Goal: Task Accomplishment & Management: Manage account settings

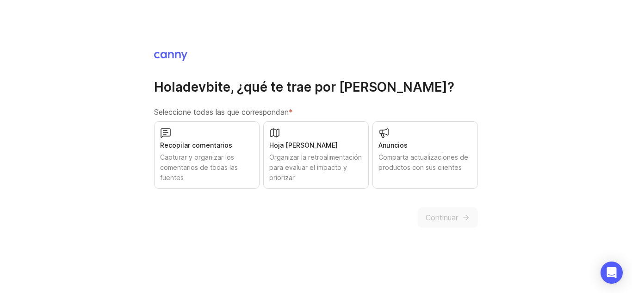
click at [336, 164] on font "Organizar la retroalimentación para evaluar el impacto y priorizar" at bounding box center [315, 167] width 93 height 28
click at [442, 221] on font "Continuar" at bounding box center [442, 217] width 32 height 9
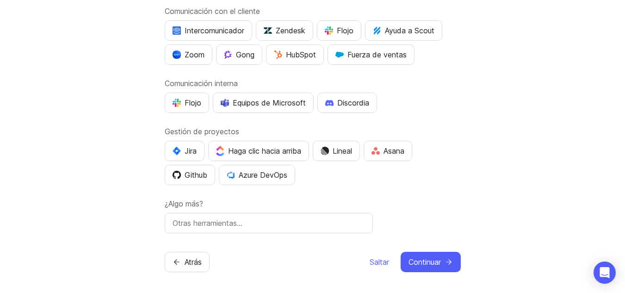
scroll to position [81, 0]
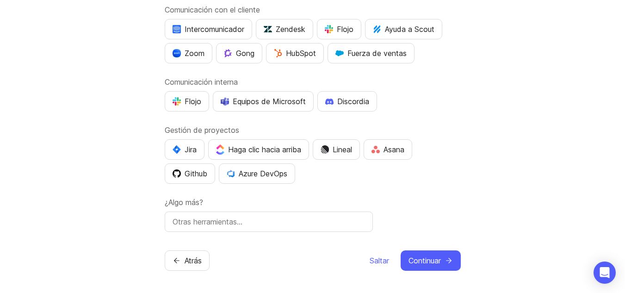
click at [375, 257] on font "Saltar" at bounding box center [379, 260] width 19 height 9
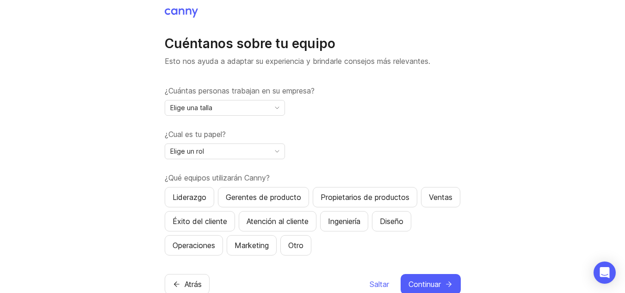
click at [273, 103] on span "alternar menú" at bounding box center [277, 108] width 15 height 10
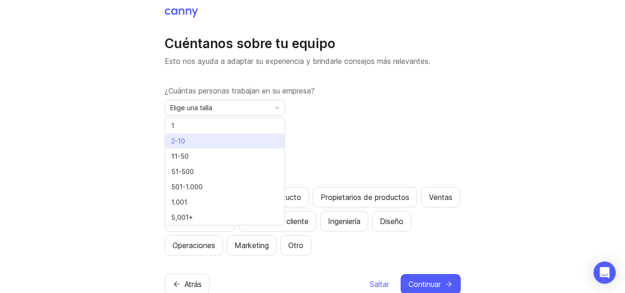
click at [259, 144] on li "2-10" at bounding box center [224, 140] width 119 height 15
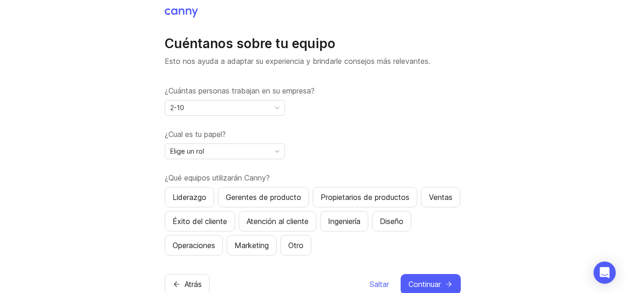
click at [269, 156] on div "Elige un rol" at bounding box center [225, 152] width 120 height 16
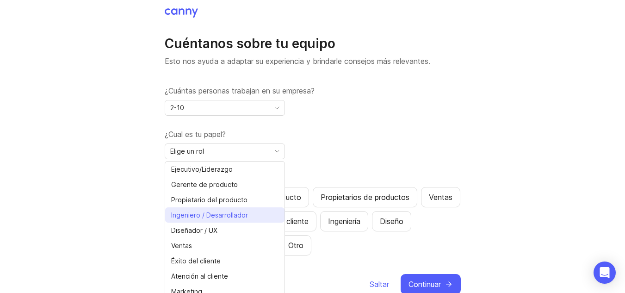
click at [272, 217] on icon "icono de verificación" at bounding box center [277, 215] width 10 height 6
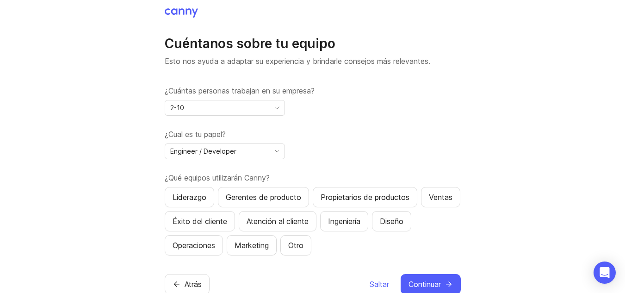
click at [327, 121] on div "¿Cuántas personas trabajan en su empresa? 2-10 ¿Cual es tu papel? Engineer / De…" at bounding box center [313, 170] width 296 height 170
click at [212, 197] on button "Liderazgo" at bounding box center [190, 197] width 50 height 20
click at [247, 203] on button "Gerentes de producto" at bounding box center [263, 197] width 91 height 20
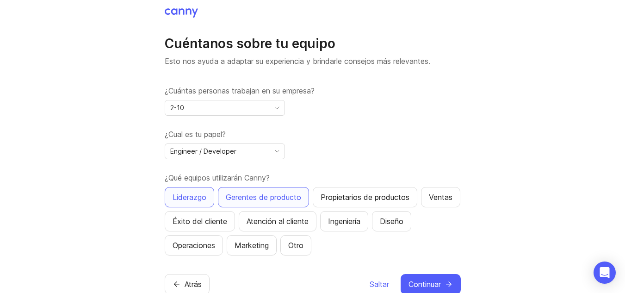
click at [317, 227] on button "Atención al cliente" at bounding box center [278, 221] width 78 height 20
click at [369, 228] on button "Ingeniería" at bounding box center [344, 221] width 48 height 20
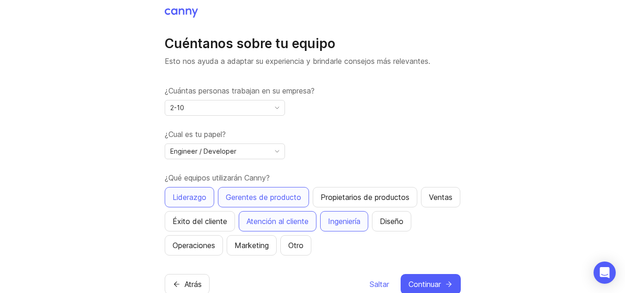
click at [412, 218] on button "Diseño" at bounding box center [391, 221] width 39 height 20
click at [261, 250] on font "Marketing" at bounding box center [252, 245] width 34 height 9
click at [421, 207] on button "Ventas" at bounding box center [440, 197] width 39 height 20
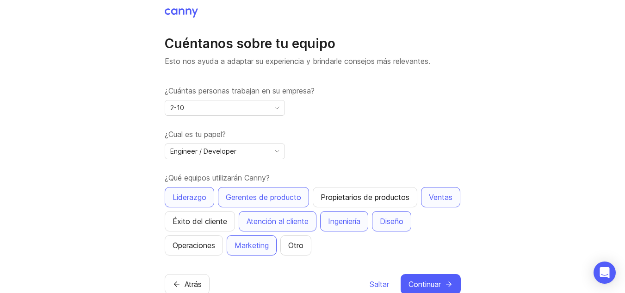
click at [200, 243] on font "Operaciones" at bounding box center [194, 245] width 43 height 9
click at [450, 274] on div "Cuéntanos sobre tu equipo Esto nos ayuda a adaptar su experiencia y brindarle c…" at bounding box center [313, 150] width 296 height 287
click at [444, 278] on button "Continuar" at bounding box center [431, 284] width 60 height 20
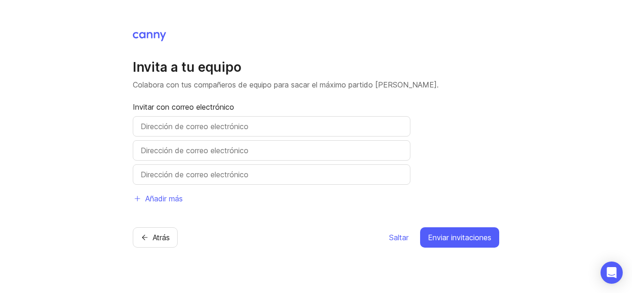
click at [365, 133] on div at bounding box center [272, 126] width 278 height 20
click at [361, 130] on input "text" at bounding box center [272, 126] width 262 height 11
type input "[EMAIL_ADDRESS][DOMAIN_NAME]"
click at [270, 145] on input "text" at bounding box center [272, 150] width 262 height 11
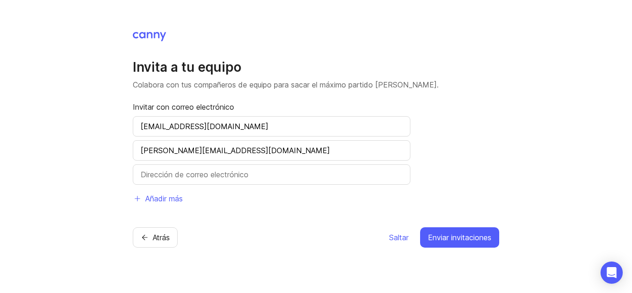
type input "[PERSON_NAME][EMAIL_ADDRESS][DOMAIN_NAME]"
click at [389, 240] on font "Saltar" at bounding box center [398, 237] width 19 height 9
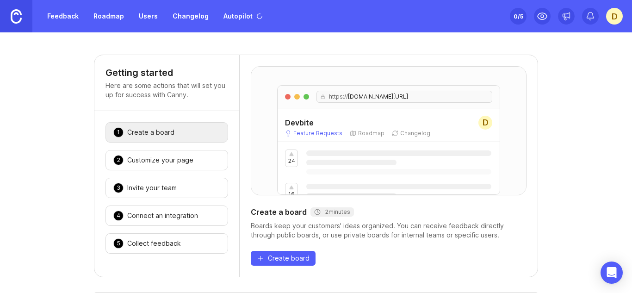
click at [444, 231] on div "Boards keep your customers' ideas organized. You can receive feedback directly …" at bounding box center [389, 230] width 276 height 19
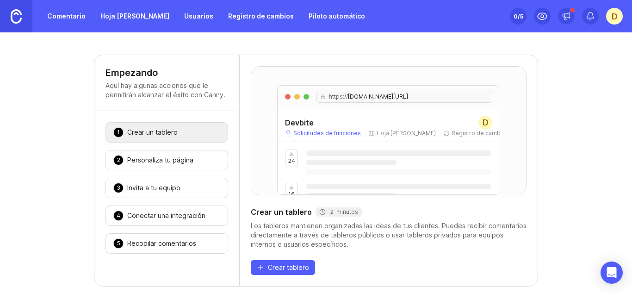
click at [184, 168] on div "2 Personaliza tu página 🎉" at bounding box center [167, 160] width 123 height 20
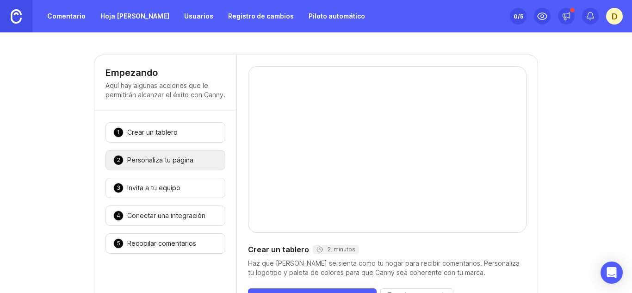
click at [79, 18] on font "Comentario" at bounding box center [66, 16] width 38 height 8
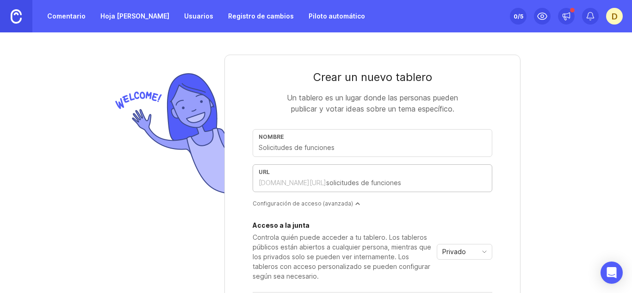
click at [326, 185] on input "text" at bounding box center [406, 183] width 160 height 10
click at [309, 16] on font "Piloto automático" at bounding box center [337, 16] width 56 height 8
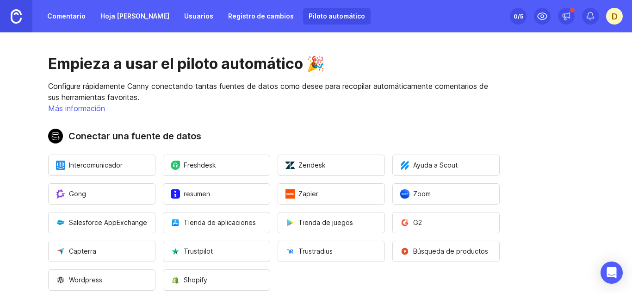
click at [518, 16] on font "/5" at bounding box center [521, 16] width 6 height 7
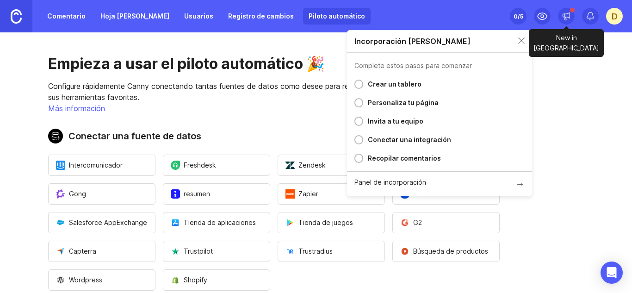
click at [570, 16] on icon at bounding box center [566, 16] width 7 height 6
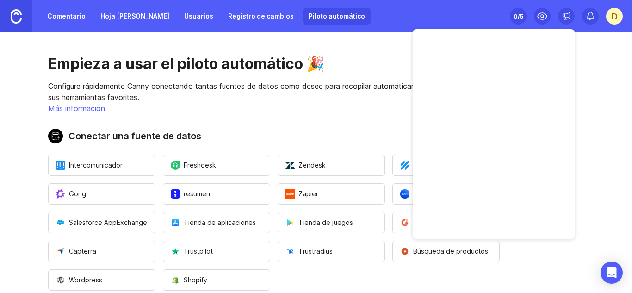
click at [616, 14] on font "d" at bounding box center [615, 17] width 6 height 10
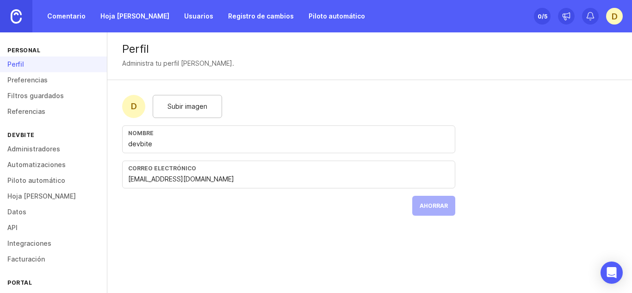
click at [193, 111] on span "Subir imagen" at bounding box center [188, 106] width 40 height 10
click at [199, 112] on div "Subir imagen" at bounding box center [187, 106] width 69 height 23
click at [213, 112] on div "Subir imagen" at bounding box center [187, 106] width 69 height 23
click at [443, 211] on button "Ahorrar" at bounding box center [433, 206] width 43 height 20
click at [38, 76] on font "Preferencias" at bounding box center [27, 80] width 40 height 8
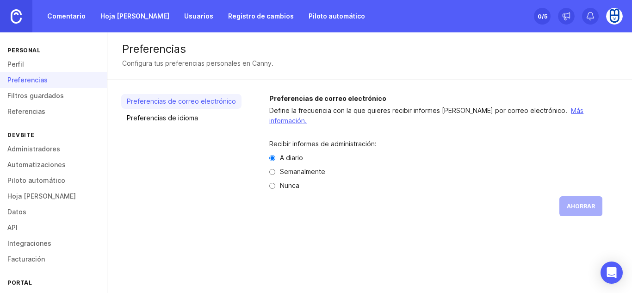
click at [18, 227] on font "API" at bounding box center [12, 228] width 10 height 8
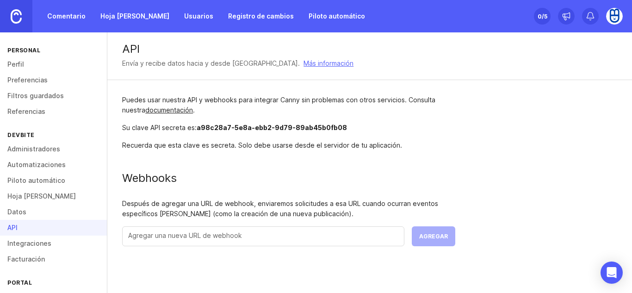
click at [264, 246] on div at bounding box center [263, 236] width 282 height 20
click at [228, 18] on font "Registro de cambios" at bounding box center [261, 16] width 66 height 8
